Goal: Task Accomplishment & Management: Use online tool/utility

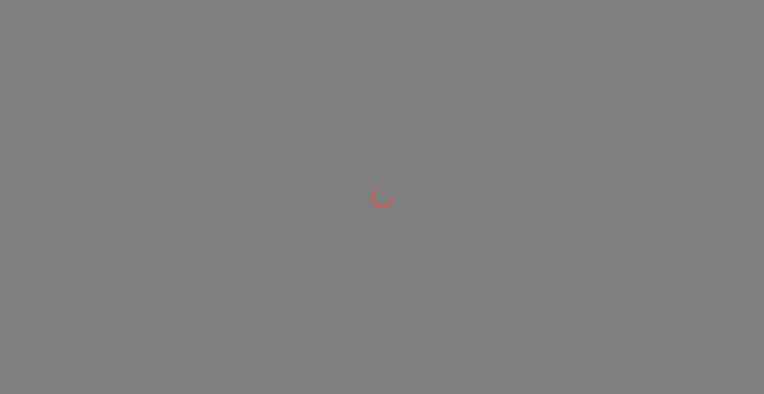
click at [195, 40] on div at bounding box center [382, 197] width 764 height 394
click at [166, 0] on div at bounding box center [382, 0] width 764 height 0
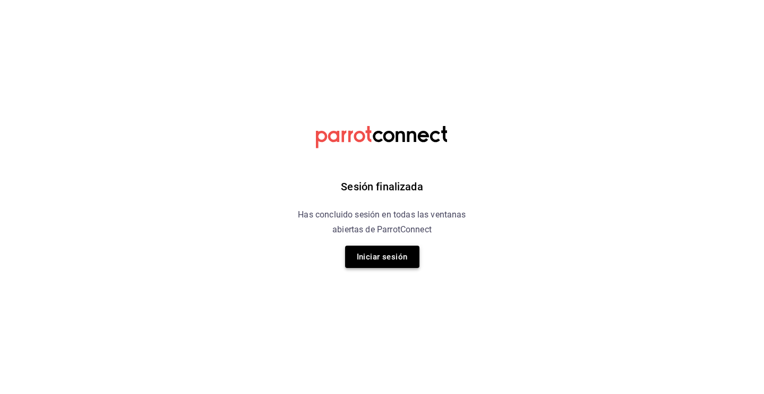
click at [386, 250] on button "Iniciar sesión" at bounding box center [382, 256] width 74 height 22
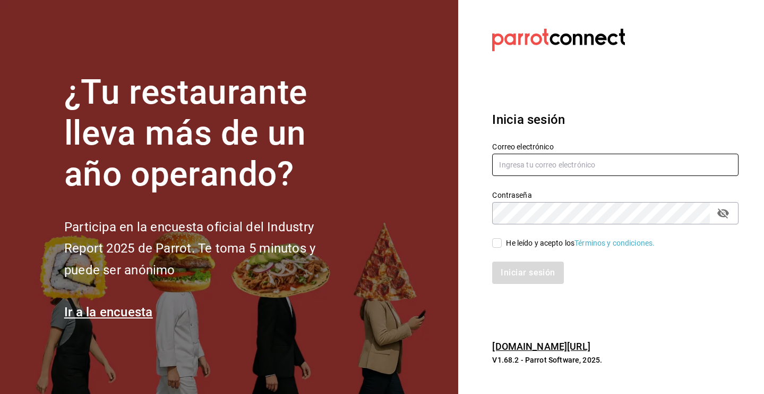
type input "[EMAIL_ADDRESS][DOMAIN_NAME]"
click at [495, 242] on input "He leído y acepto los Términos y condiciones." at bounding box center [497, 243] width 10 height 10
checkbox input "true"
click at [517, 273] on button "Iniciar sesión" at bounding box center [528, 272] width 72 height 22
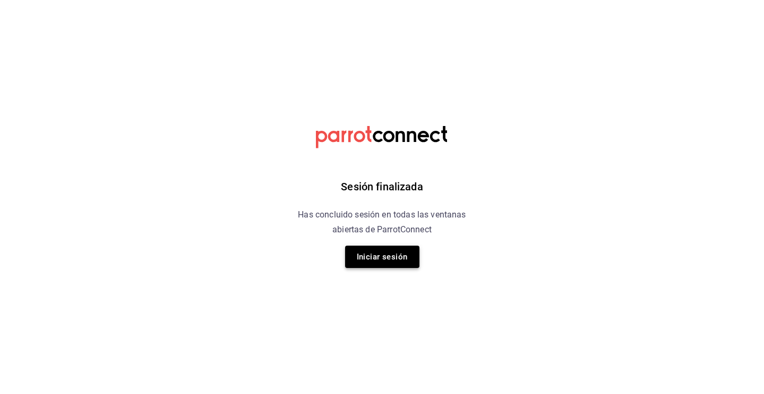
click at [368, 262] on button "Iniciar sesión" at bounding box center [382, 256] width 74 height 22
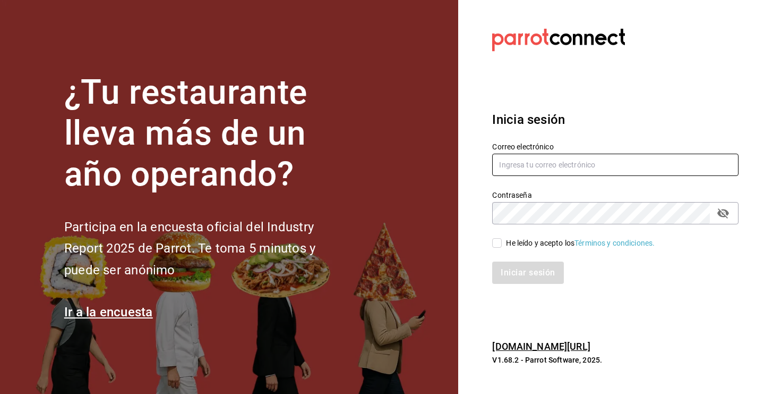
type input "[EMAIL_ADDRESS][DOMAIN_NAME]"
click at [496, 243] on input "He leído y acepto los Términos y condiciones." at bounding box center [497, 243] width 10 height 10
checkbox input "true"
click at [507, 273] on button "Iniciar sesión" at bounding box center [528, 272] width 72 height 22
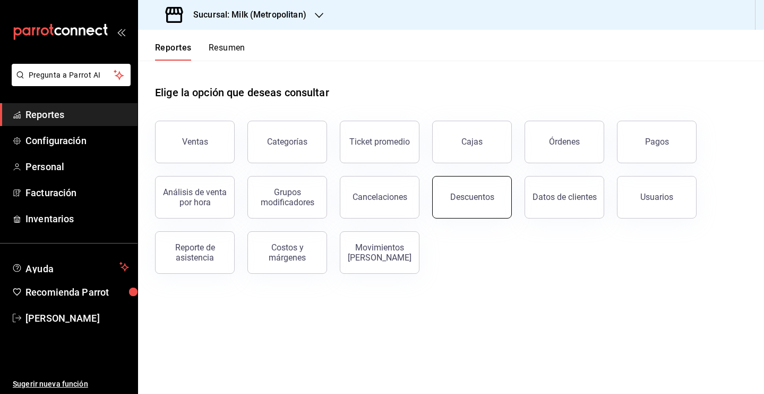
click at [483, 208] on button "Descuentos" at bounding box center [472, 197] width 80 height 42
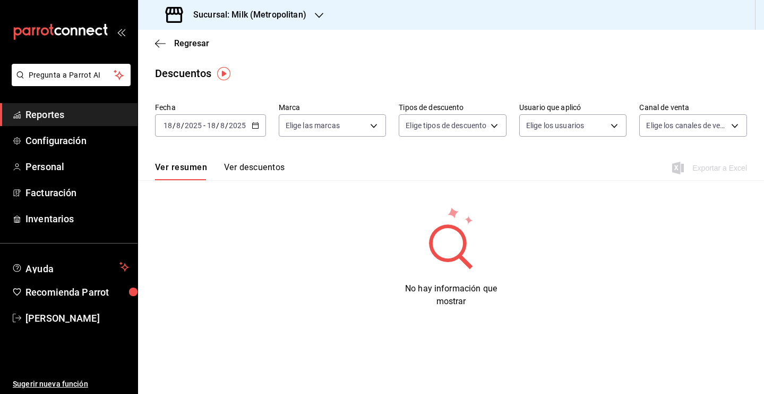
click at [259, 126] on div "2025-08-18 18 / 8 / 2025 - 2025-08-18 18 / 8 / 2025" at bounding box center [210, 125] width 111 height 22
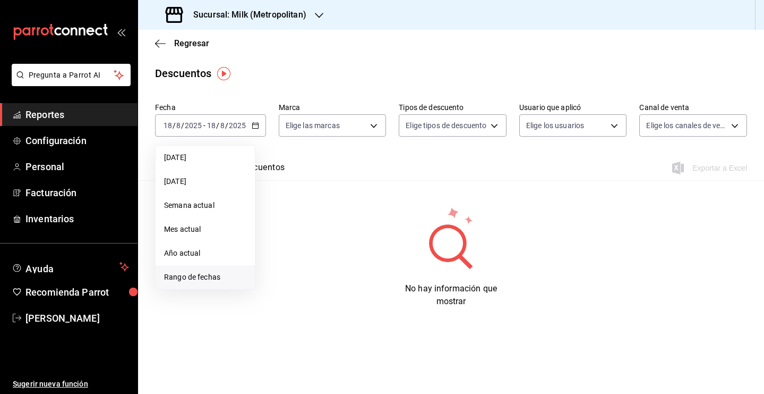
click at [208, 275] on span "Rango de fechas" at bounding box center [205, 276] width 82 height 11
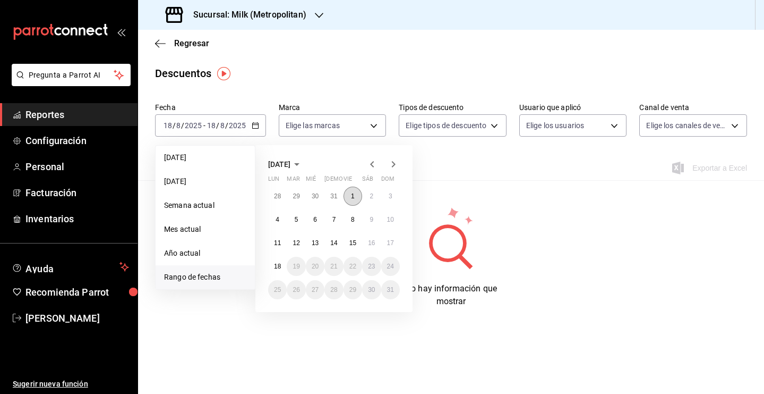
click at [349, 196] on button "1" at bounding box center [353, 195] width 19 height 19
click at [278, 268] on abbr "18" at bounding box center [277, 265] width 7 height 7
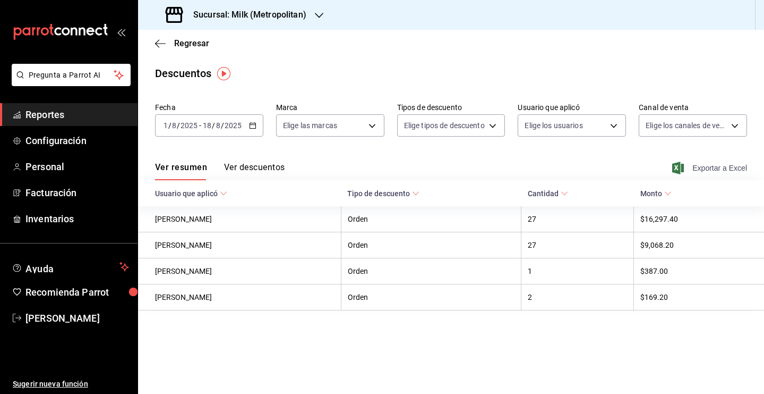
click at [706, 171] on span "Exportar a Excel" at bounding box center [710, 167] width 73 height 13
